Goal: Task Accomplishment & Management: Complete application form

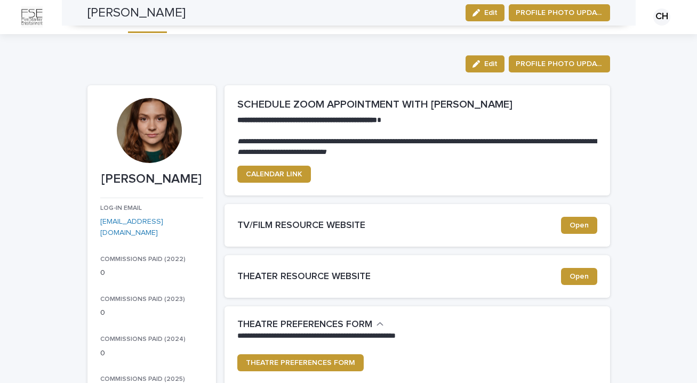
scroll to position [277, 0]
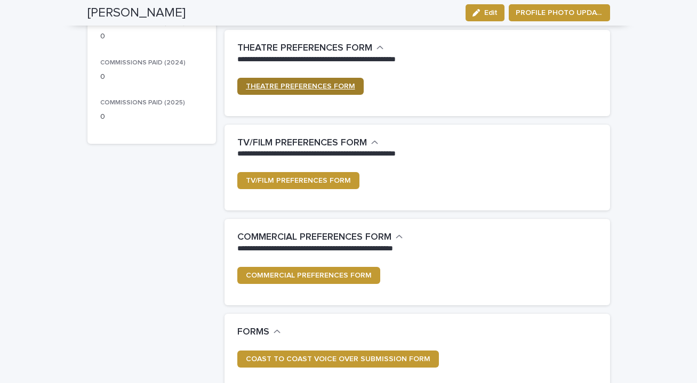
click at [266, 85] on span "THEATRE PREFERENCES FORM" at bounding box center [300, 86] width 109 height 7
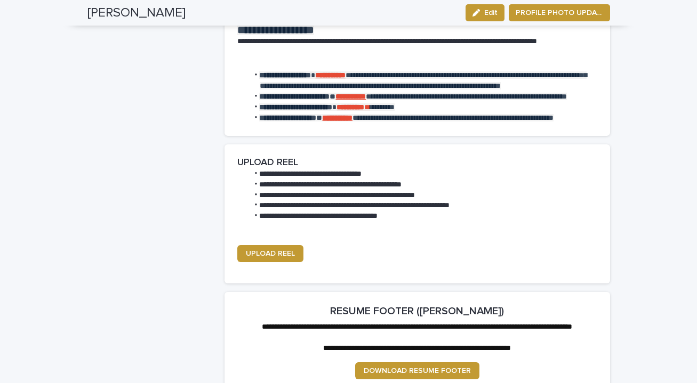
scroll to position [1706, 0]
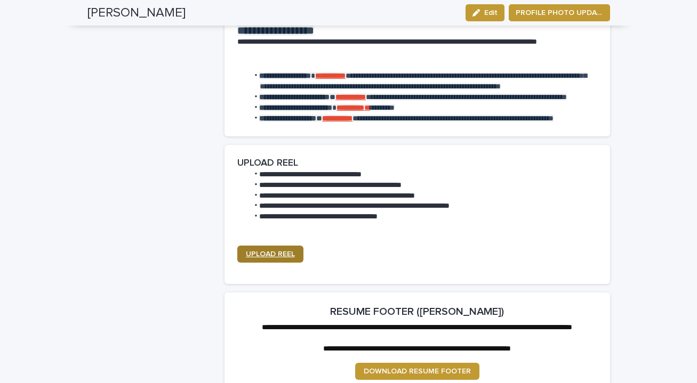
click at [271, 251] on span "UPLOAD REEL" at bounding box center [270, 254] width 49 height 7
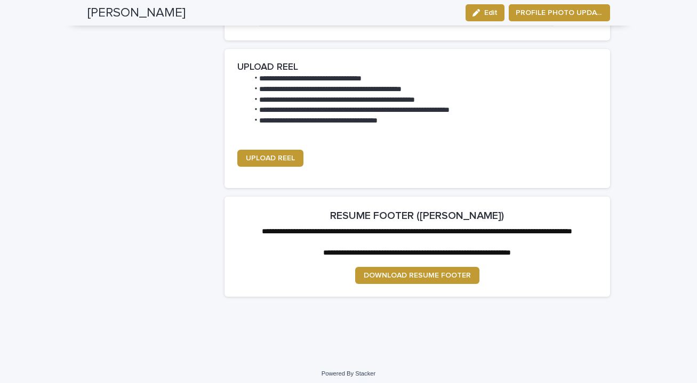
scroll to position [1806, 0]
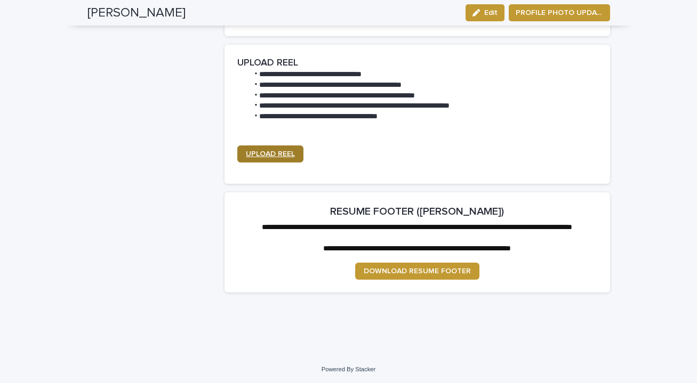
click at [264, 150] on span "UPLOAD REEL" at bounding box center [270, 153] width 49 height 7
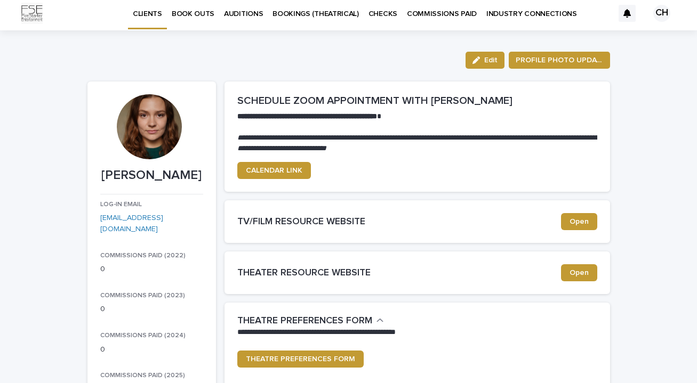
scroll to position [2, 0]
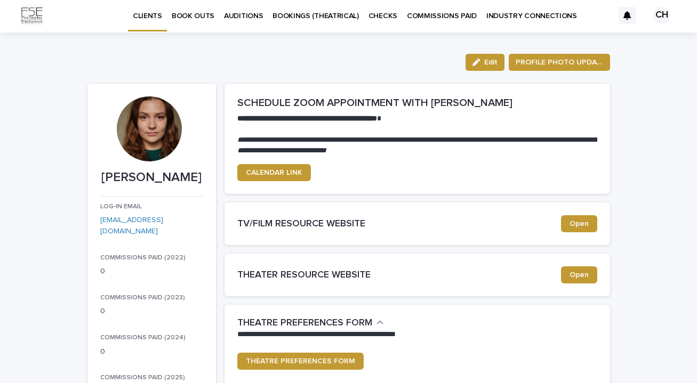
click at [513, 13] on p "INDUSTRY CONNECTIONS" at bounding box center [531, 9] width 91 height 22
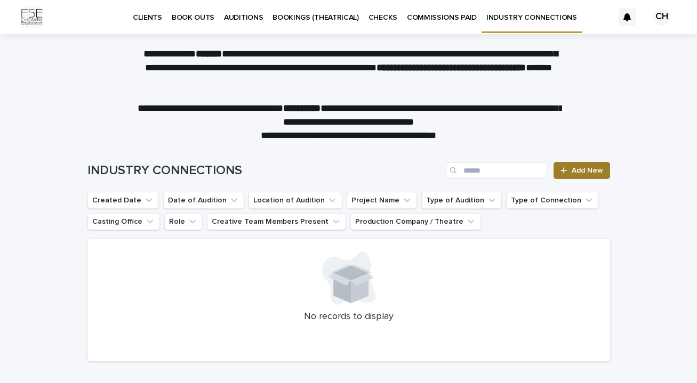
click at [570, 171] on div at bounding box center [565, 170] width 11 height 7
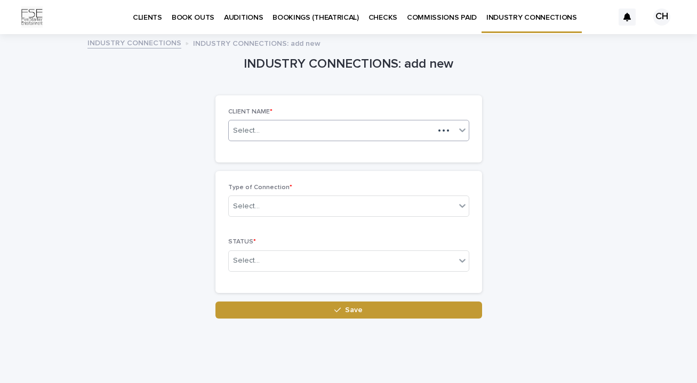
click at [272, 125] on div "Select..." at bounding box center [331, 131] width 205 height 18
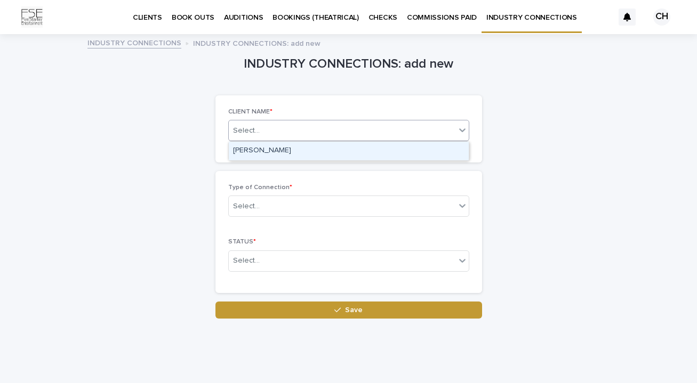
click at [276, 154] on div "[PERSON_NAME]" at bounding box center [349, 151] width 240 height 19
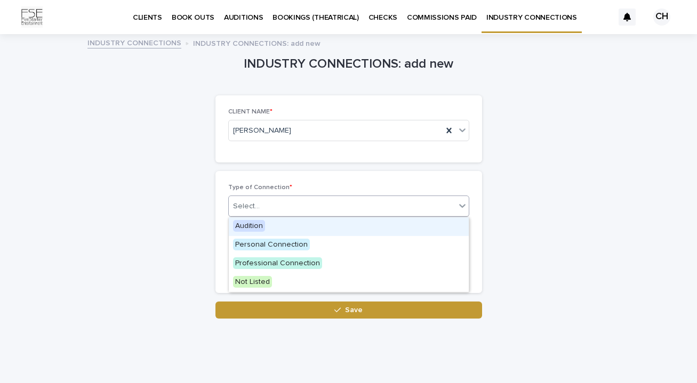
click at [285, 209] on div "Select..." at bounding box center [342, 207] width 227 height 18
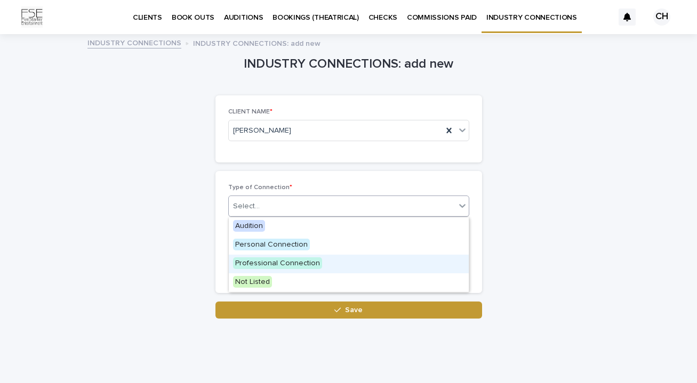
click at [274, 267] on span "Professional Connection" at bounding box center [277, 264] width 89 height 12
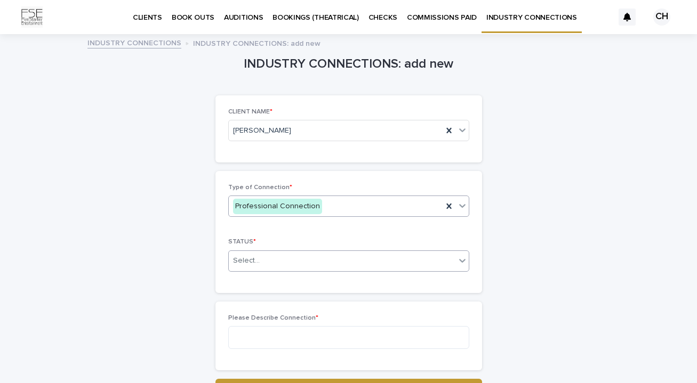
click at [264, 261] on div "Select..." at bounding box center [342, 261] width 227 height 18
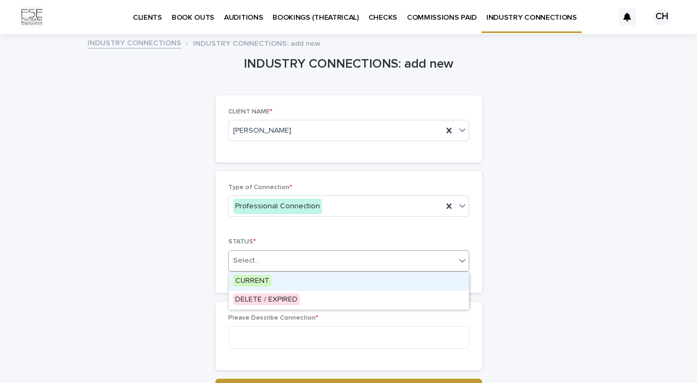
click at [265, 285] on span "CURRENT" at bounding box center [252, 281] width 38 height 12
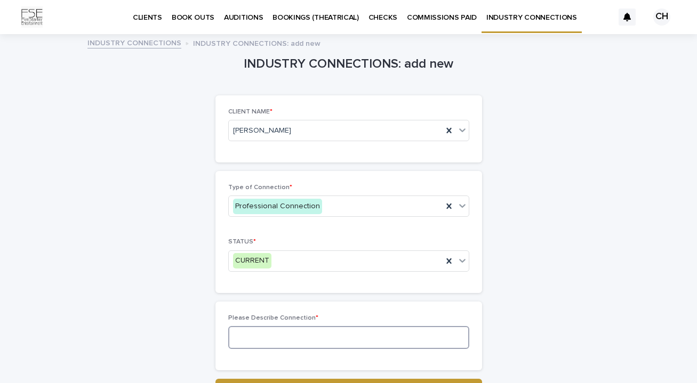
click at [266, 335] on textarea at bounding box center [348, 337] width 241 height 23
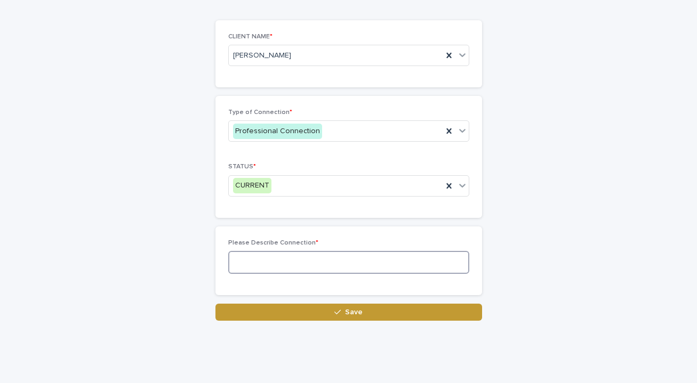
scroll to position [69, 0]
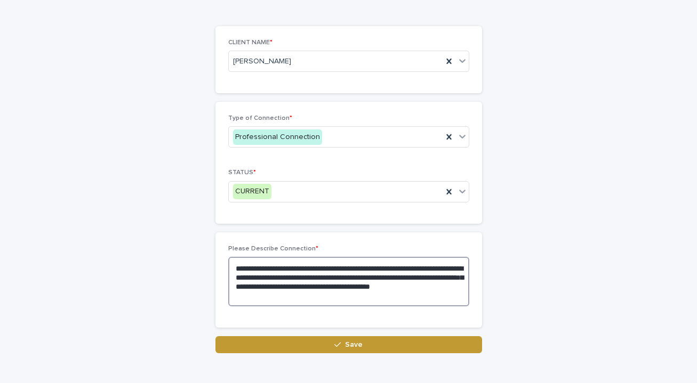
drag, startPoint x: 369, startPoint y: 296, endPoint x: 415, endPoint y: 290, distance: 46.3
click at [415, 290] on textarea "**********" at bounding box center [348, 282] width 241 height 50
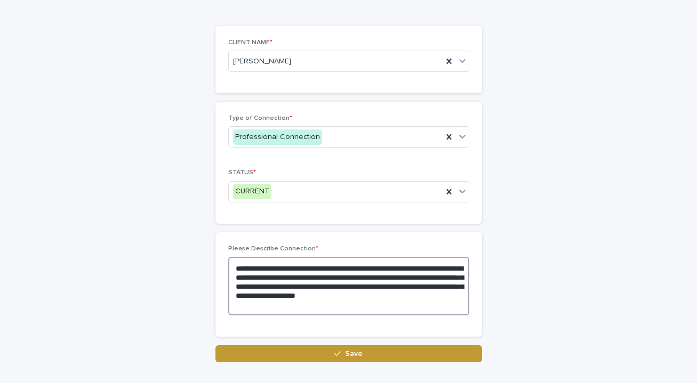
click at [457, 267] on textarea "**********" at bounding box center [348, 286] width 241 height 59
click at [395, 279] on textarea "**********" at bounding box center [348, 286] width 241 height 59
click at [455, 310] on textarea "**********" at bounding box center [348, 286] width 241 height 59
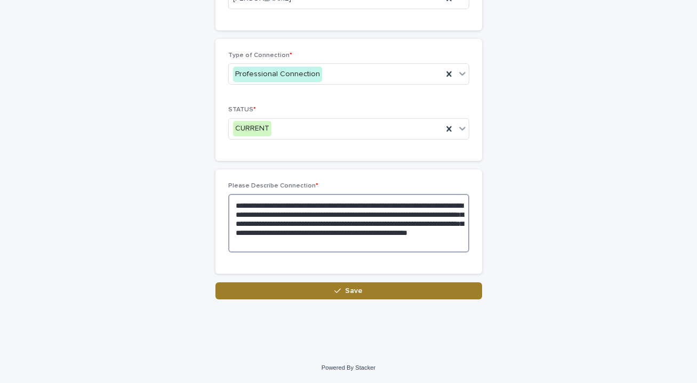
type textarea "**********"
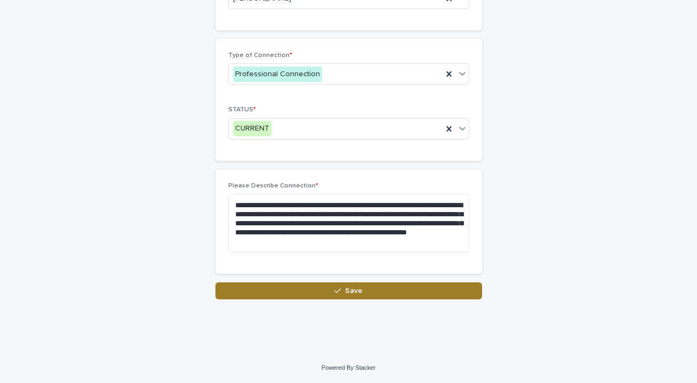
click at [284, 292] on button "Save" at bounding box center [348, 291] width 267 height 17
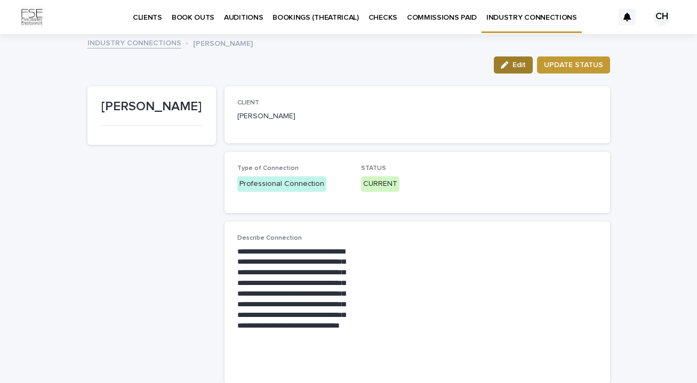
click at [512, 62] on div "button" at bounding box center [507, 64] width 12 height 7
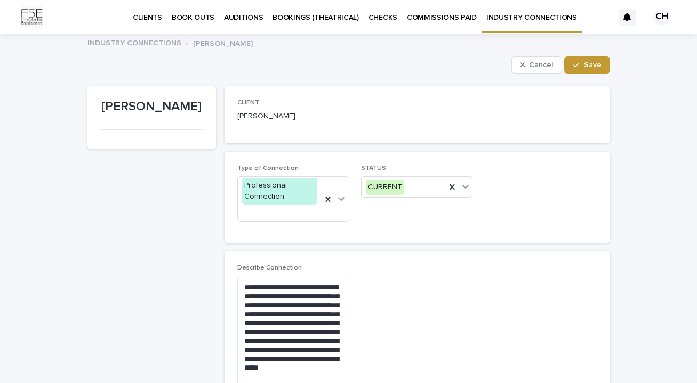
click at [265, 116] on p "[PERSON_NAME]" at bounding box center [292, 116] width 111 height 11
click at [574, 60] on button "Save" at bounding box center [586, 65] width 45 height 17
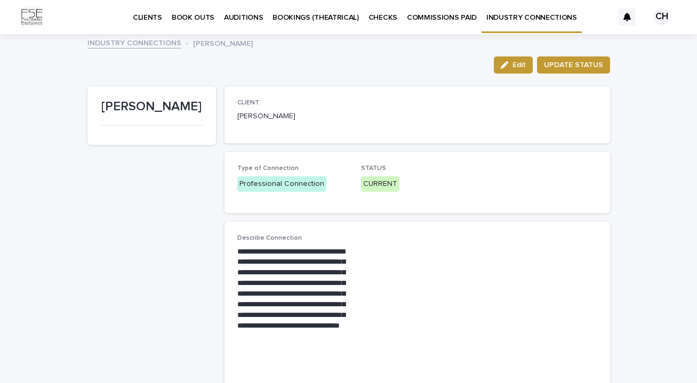
click at [292, 17] on p "BOOKINGS (THEATRICAL)" at bounding box center [315, 11] width 86 height 22
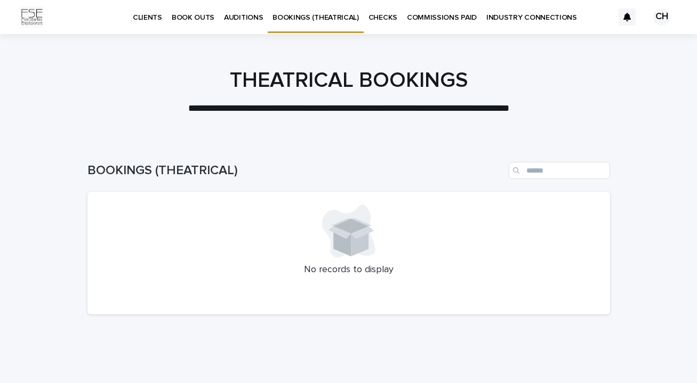
click at [229, 21] on p "AUDITIONS" at bounding box center [243, 11] width 39 height 22
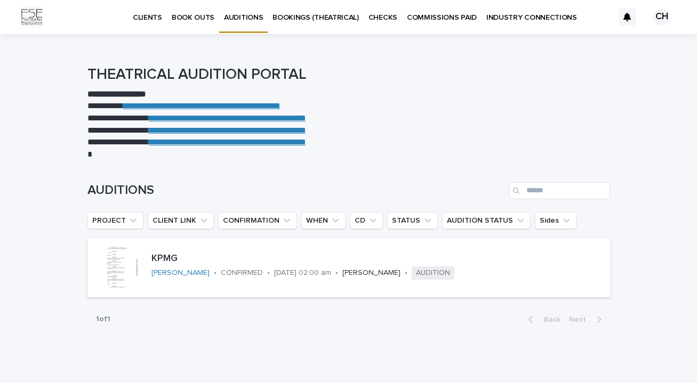
click at [136, 14] on p "CLIENTS" at bounding box center [147, 11] width 29 height 22
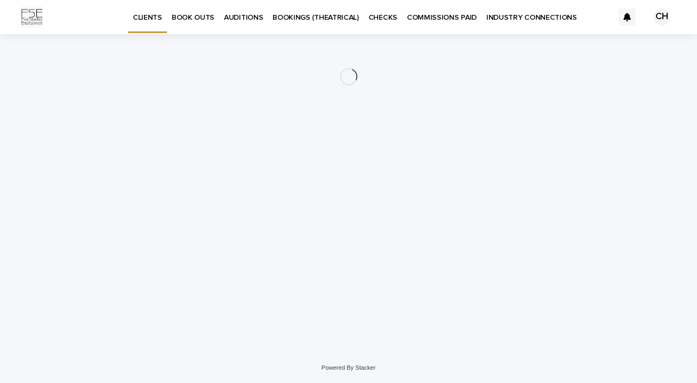
click at [191, 16] on p "BOOK OUTS" at bounding box center [193, 11] width 43 height 22
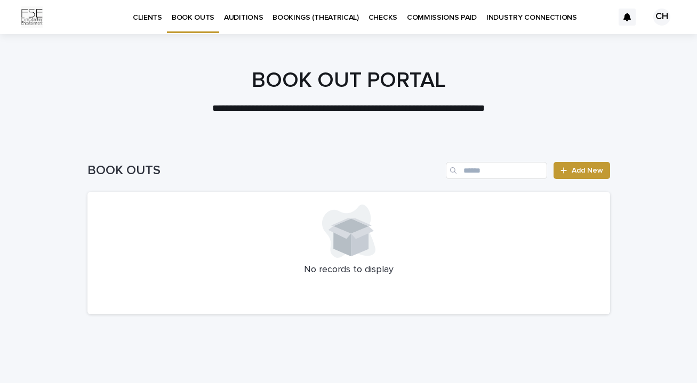
click at [133, 25] on link "CLIENTS" at bounding box center [147, 16] width 39 height 33
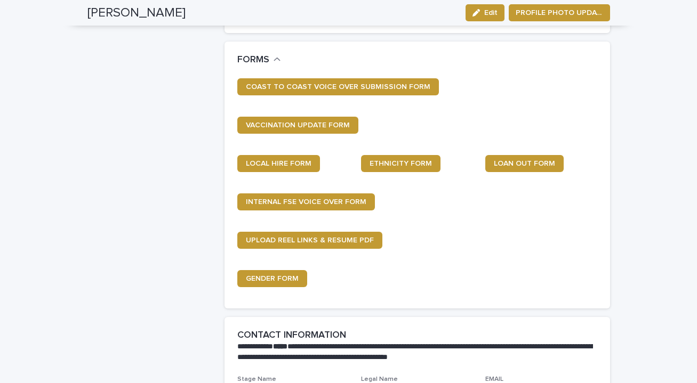
scroll to position [552, 0]
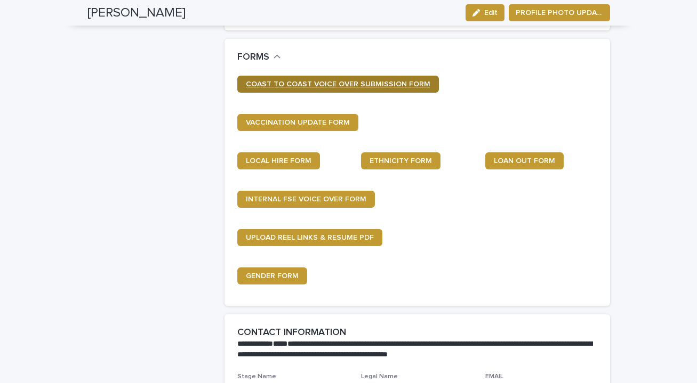
click at [271, 82] on span "COAST TO COAST VOICE OVER SUBMISSION FORM" at bounding box center [338, 84] width 184 height 7
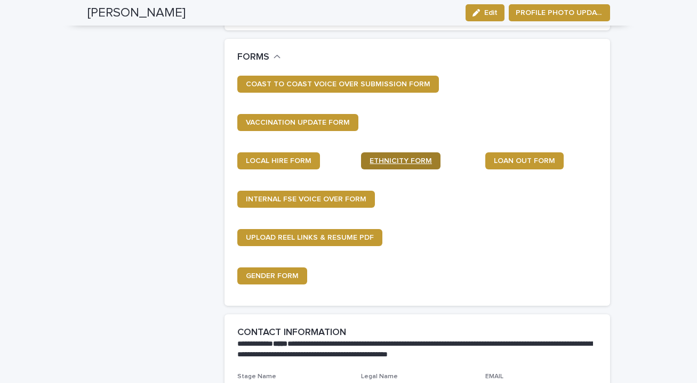
click at [393, 160] on span "ETHNICITY FORM" at bounding box center [401, 160] width 62 height 7
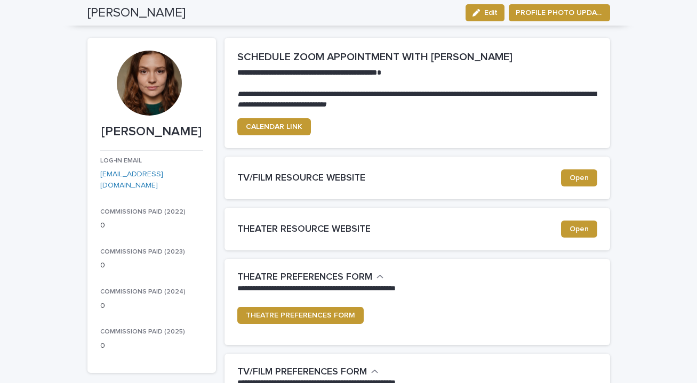
scroll to position [0, 0]
